Goal: Task Accomplishment & Management: Manage account settings

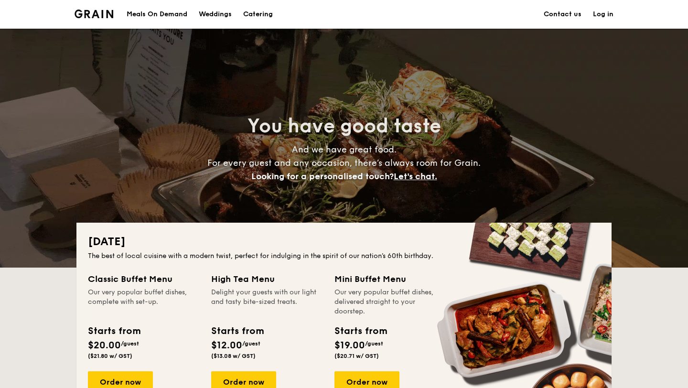
click at [601, 21] on link "Log in" at bounding box center [603, 14] width 21 height 29
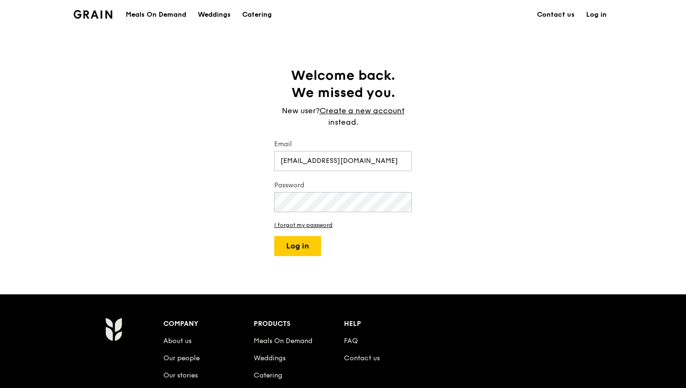
type input "[EMAIL_ADDRESS][DOMAIN_NAME]"
click at [274, 236] on button "Log in" at bounding box center [297, 246] width 47 height 20
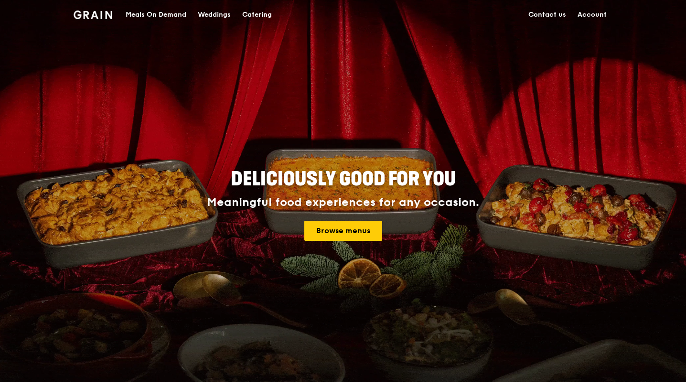
click at [592, 15] on link "Account" at bounding box center [592, 14] width 41 height 29
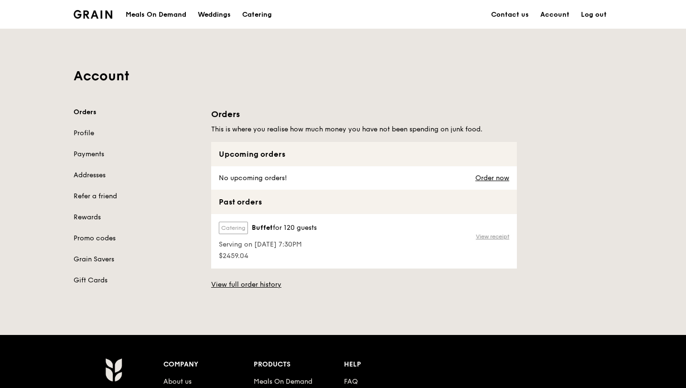
click at [490, 236] on link "View receipt" at bounding box center [492, 237] width 33 height 8
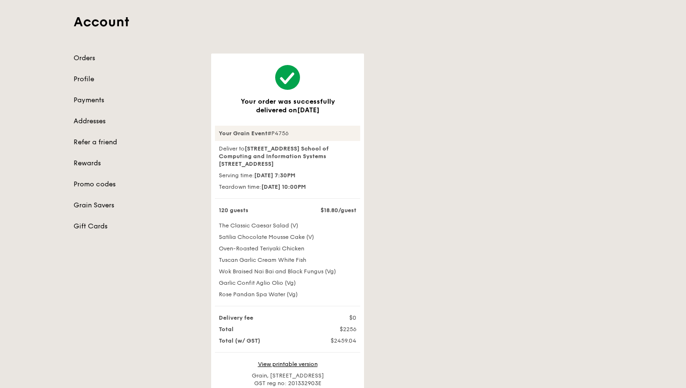
scroll to position [55, 0]
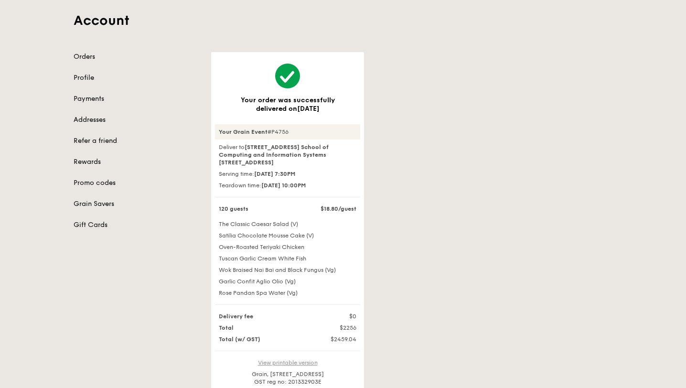
click at [289, 359] on link "View printable version" at bounding box center [288, 362] width 60 height 7
